Goal: Navigation & Orientation: Find specific page/section

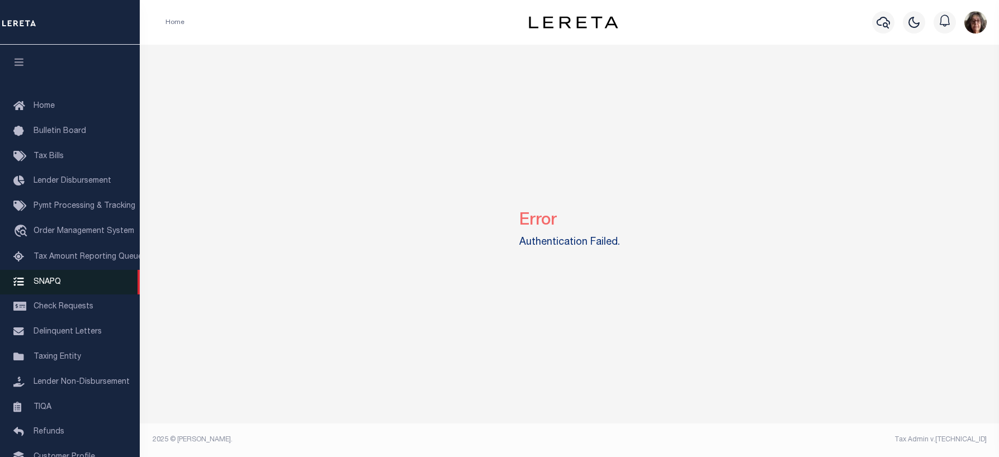
click at [47, 285] on span "SNAPQ" at bounding box center [47, 282] width 27 height 8
click at [306, 91] on div "Error Authentication Failed." at bounding box center [569, 228] width 851 height 366
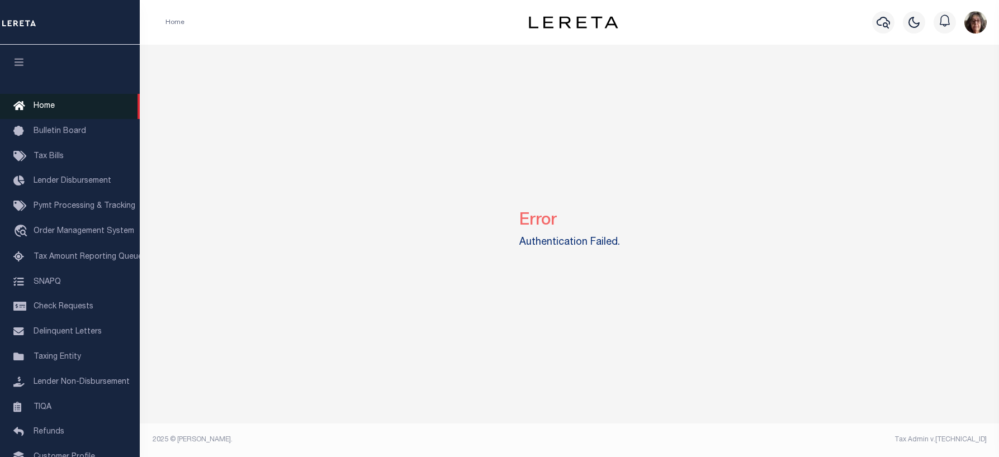
click at [52, 109] on span "Home" at bounding box center [44, 106] width 21 height 8
